Goal: Navigation & Orientation: Find specific page/section

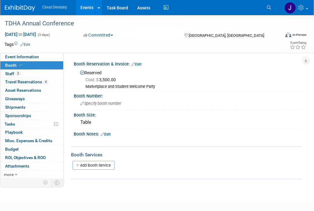
click at [88, 6] on link "Events" at bounding box center [87, 7] width 22 height 15
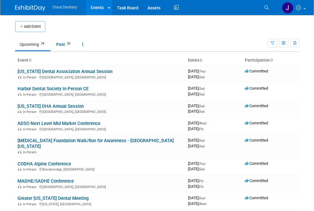
click at [94, 7] on link "Events" at bounding box center [97, 7] width 22 height 15
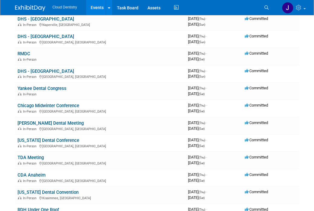
scroll to position [232, 0]
click at [68, 120] on link "[PERSON_NAME] Dental Meeting" at bounding box center [51, 122] width 66 height 5
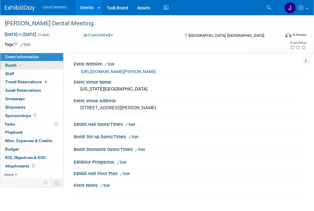
click at [37, 69] on link "Booth" at bounding box center [31, 65] width 63 height 8
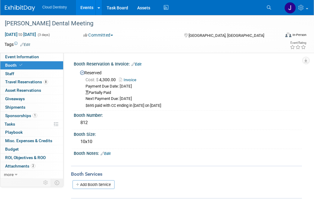
click at [38, 53] on div "T.P. Hinman Dental Meeting Mar 12, 2026 to Mar 14, 2026 (3 days) Mar 12, 2026 t…" at bounding box center [157, 34] width 314 height 38
click at [36, 57] on span "Event Information" at bounding box center [22, 56] width 34 height 5
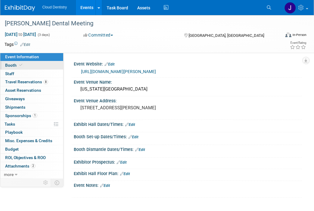
click at [34, 66] on link "Booth" at bounding box center [31, 65] width 63 height 8
